Goal: Information Seeking & Learning: Learn about a topic

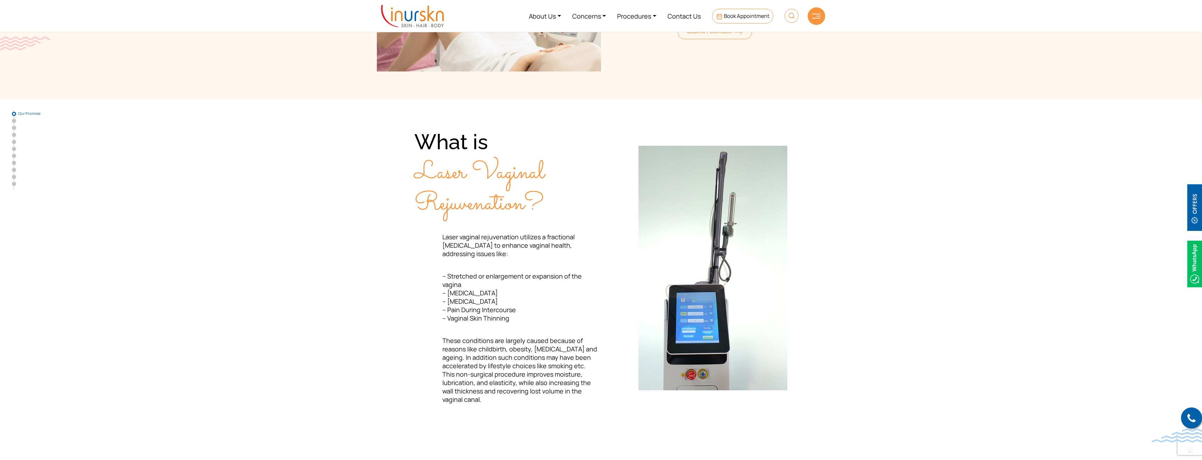
scroll to position [140, 0]
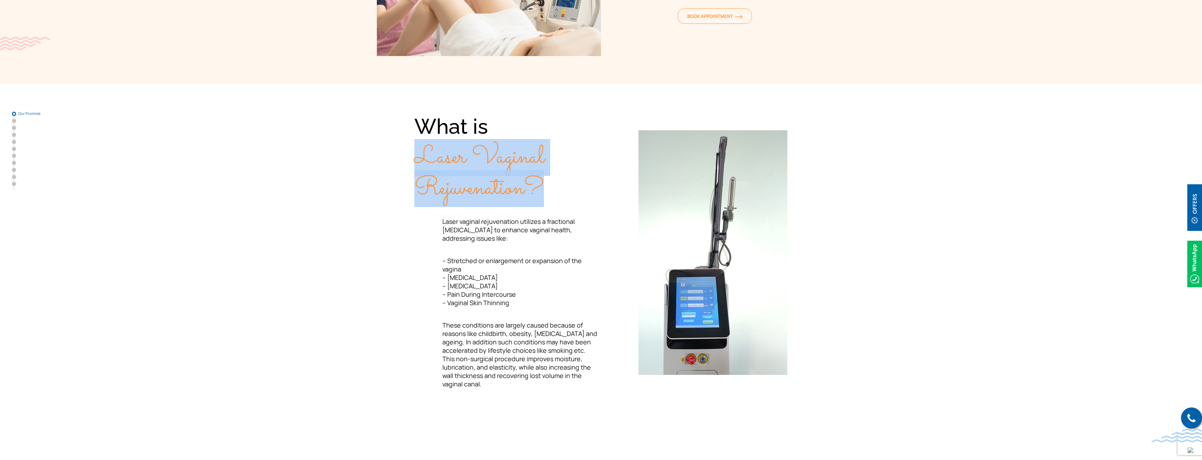
drag, startPoint x: 416, startPoint y: 157, endPoint x: 552, endPoint y: 182, distance: 138.8
click at [552, 182] on div "What is Laser Vaginal Rejuvenation?" at bounding box center [507, 157] width 187 height 91
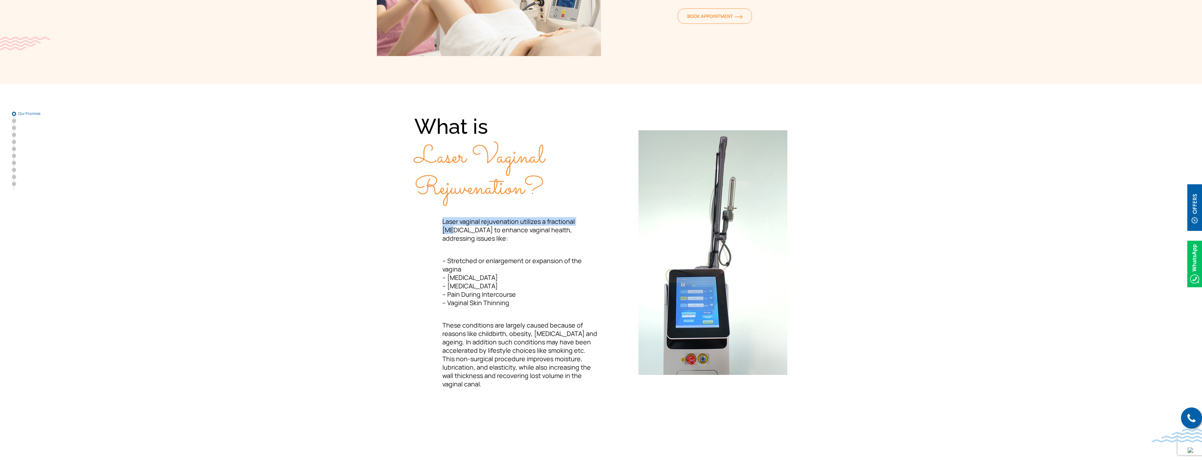
drag, startPoint x: 442, startPoint y: 221, endPoint x: 594, endPoint y: 222, distance: 151.7
click at [594, 222] on p "Laser vaginal rejuvenation utilizes a fractional [MEDICAL_DATA] to enhance vagi…" at bounding box center [507, 229] width 187 height 25
copy span "Laser vaginal rejuvenation utilizes a fractional CO2"
click at [445, 219] on span "Laser vaginal rejuvenation utilizes a fractional [MEDICAL_DATA] to enhance vagi…" at bounding box center [508, 229] width 132 height 25
drag, startPoint x: 441, startPoint y: 220, endPoint x: 519, endPoint y: 221, distance: 77.8
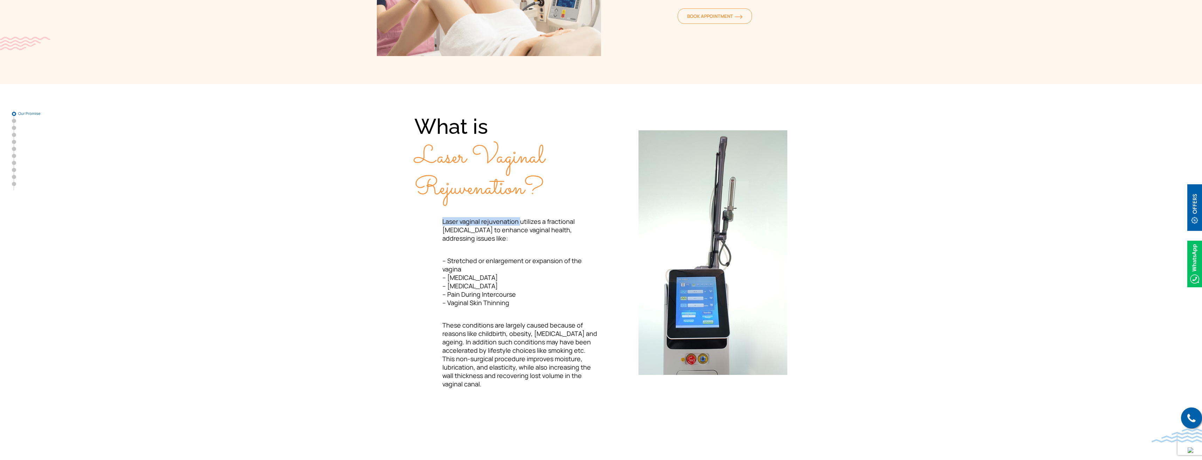
click at [519, 221] on p "Laser vaginal rejuvenation utilizes a fractional [MEDICAL_DATA] to enhance vagi…" at bounding box center [507, 229] width 187 height 25
copy span "Laser vaginal rejuvenation"
